Goal: Information Seeking & Learning: Learn about a topic

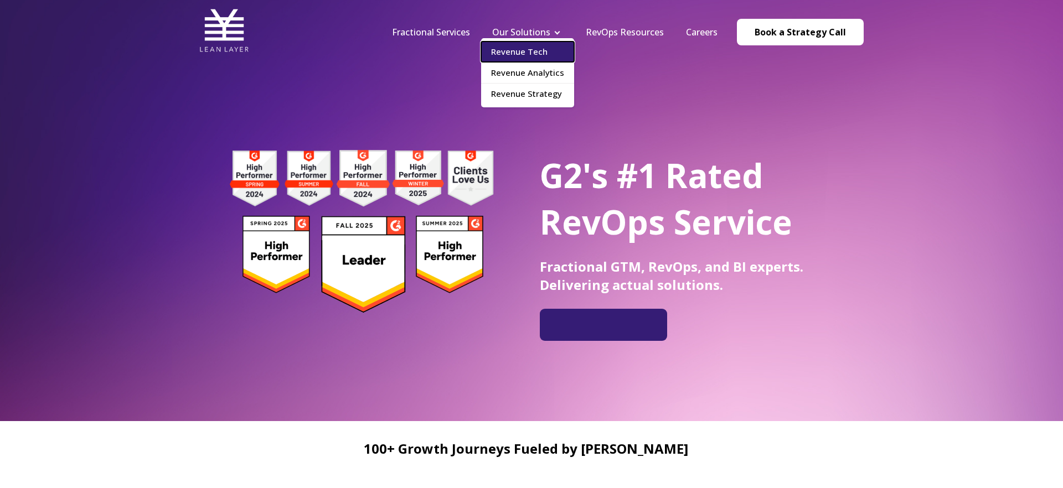
click at [536, 53] on link "Revenue Tech" at bounding box center [527, 52] width 93 height 20
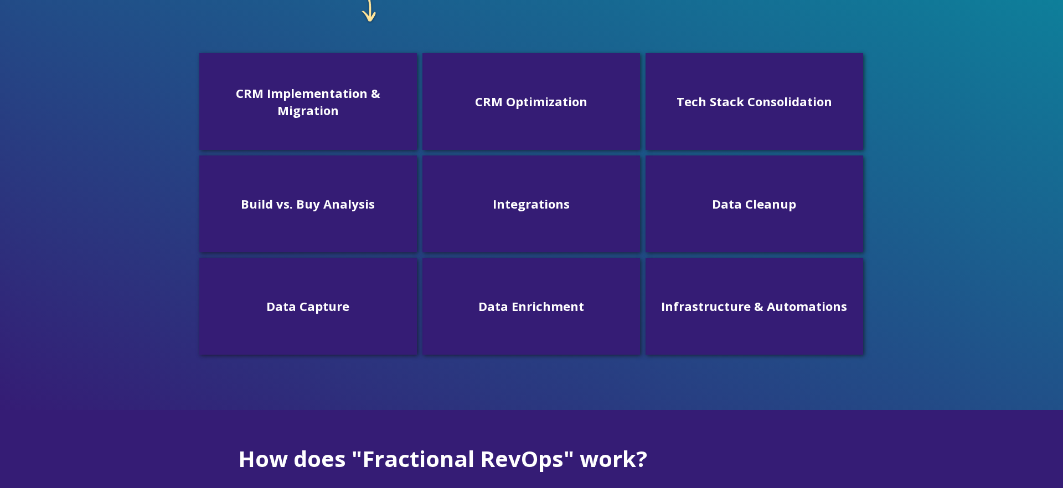
scroll to position [327, 0]
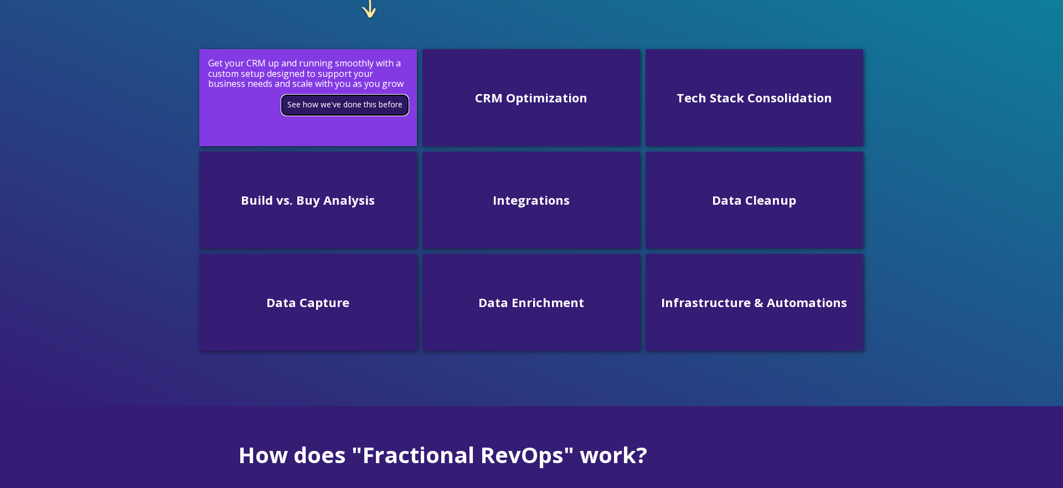
click at [359, 105] on link "See how we've done this before" at bounding box center [345, 104] width 126 height 19
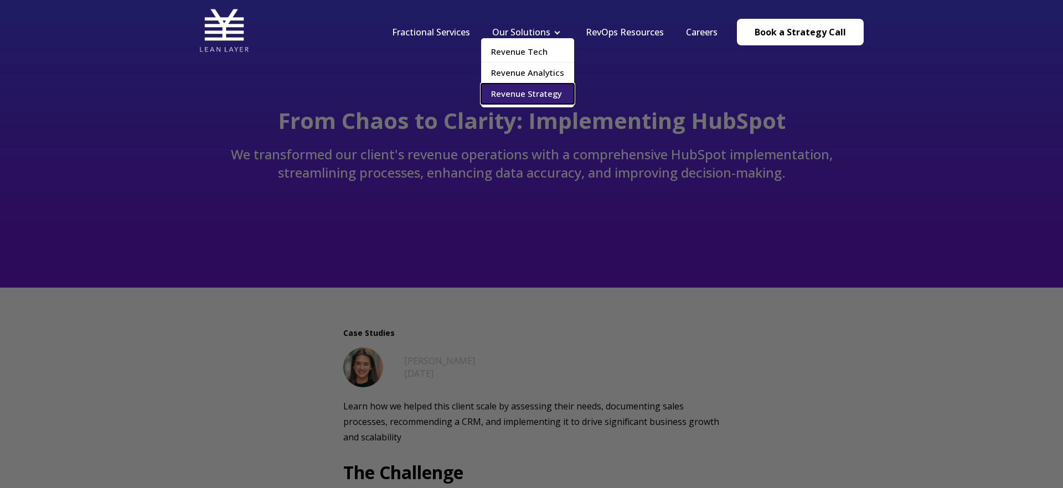
click at [531, 94] on link "Revenue Strategy" at bounding box center [527, 94] width 93 height 20
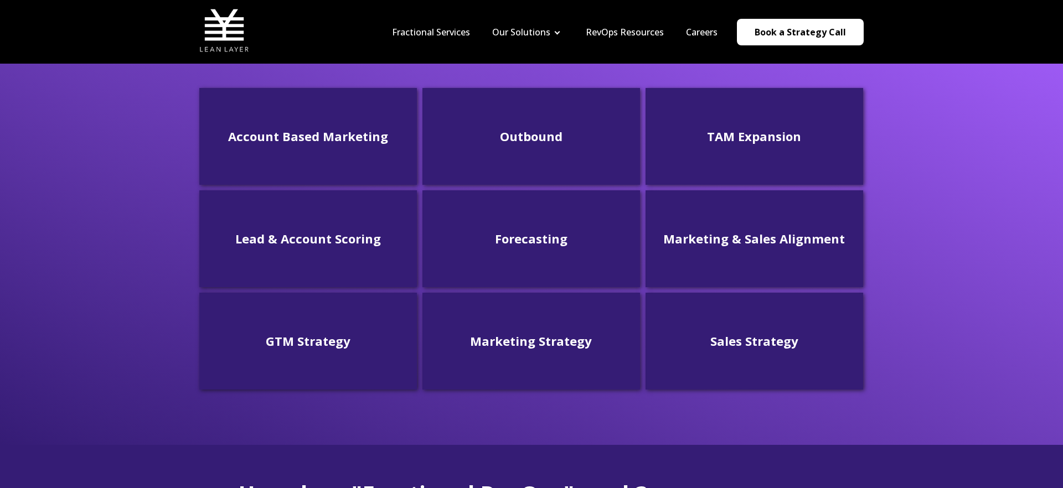
scroll to position [296, 0]
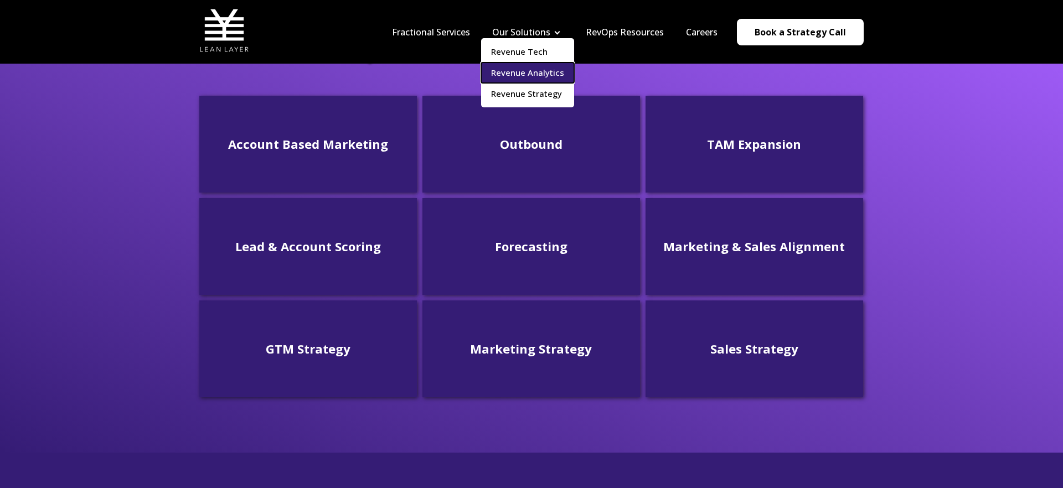
click at [527, 69] on link "Revenue Analytics" at bounding box center [527, 73] width 93 height 20
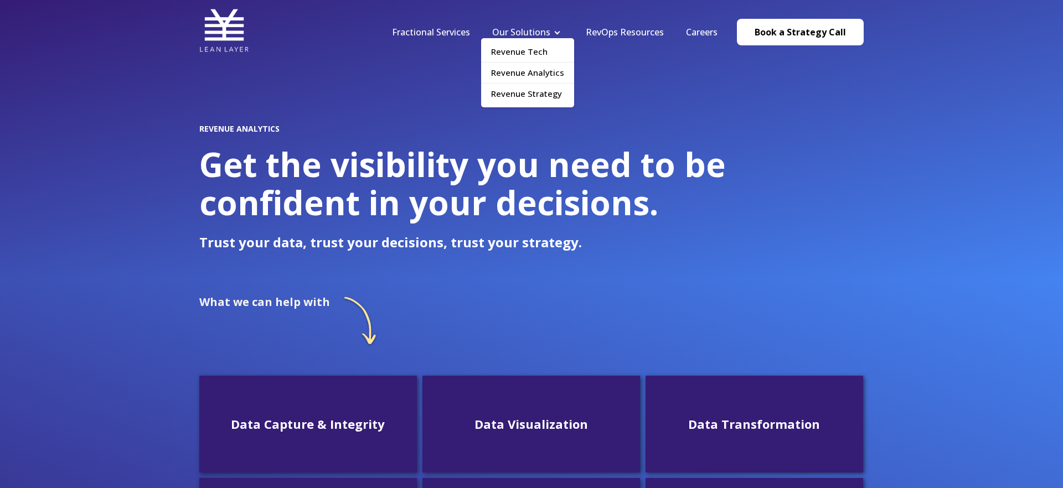
scroll to position [4, 0]
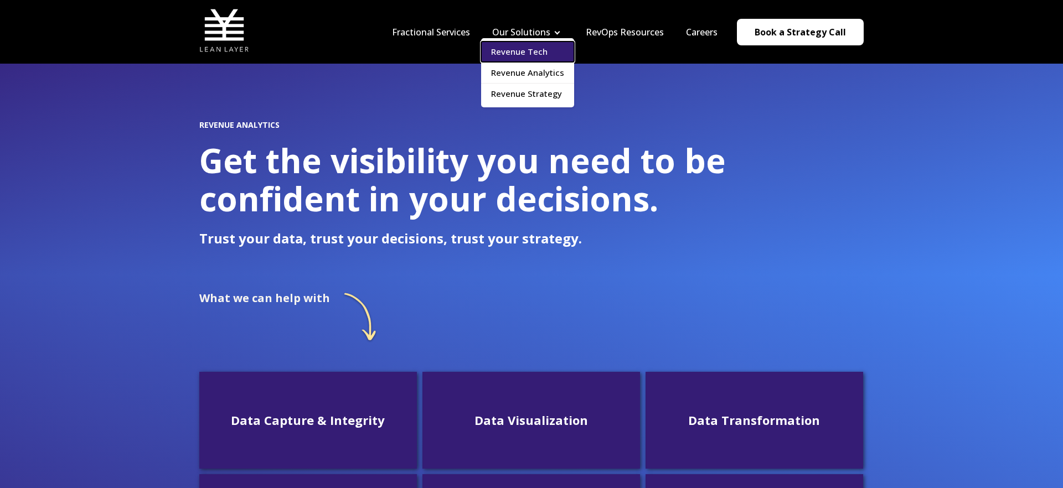
click at [522, 49] on link "Revenue Tech" at bounding box center [527, 52] width 93 height 20
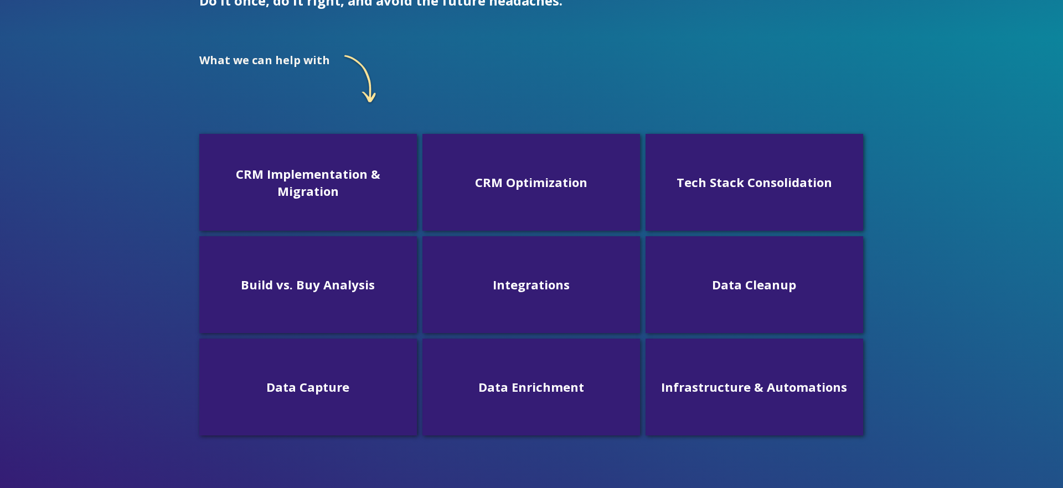
scroll to position [267, 0]
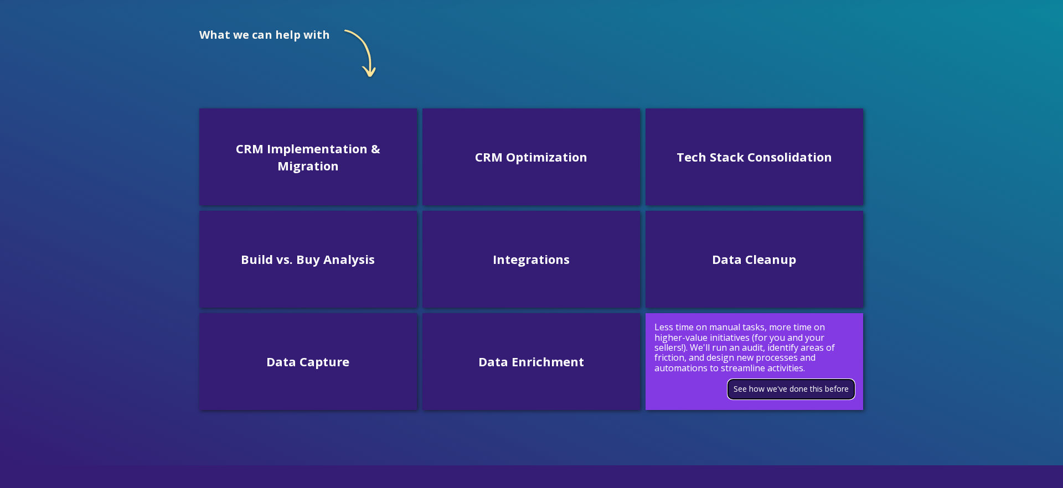
click at [759, 390] on link "See how we've done this before" at bounding box center [791, 389] width 126 height 19
